Goal: Information Seeking & Learning: Learn about a topic

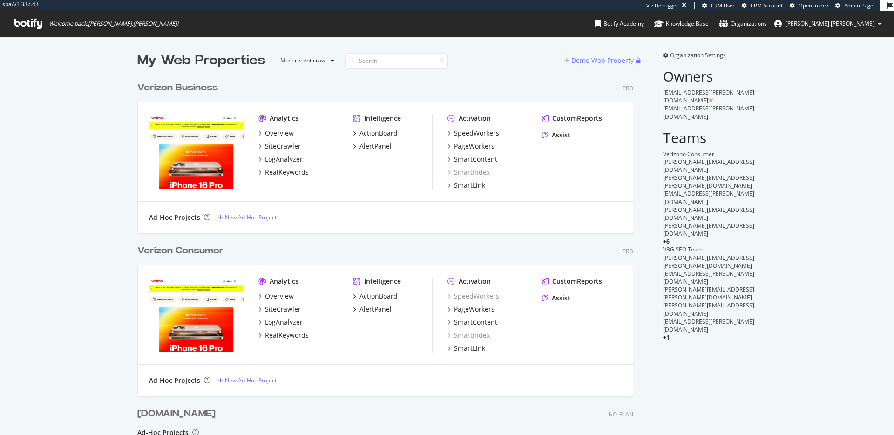
scroll to position [457, 503]
click at [414, 198] on div "Analytics Overview SiteCrawler LogAnalyzer RealKeywords Intelligence ActionBoar…" at bounding box center [385, 151] width 495 height 99
click at [479, 148] on div "PageWorkers" at bounding box center [474, 146] width 41 height 9
